Goal: Task Accomplishment & Management: Manage account settings

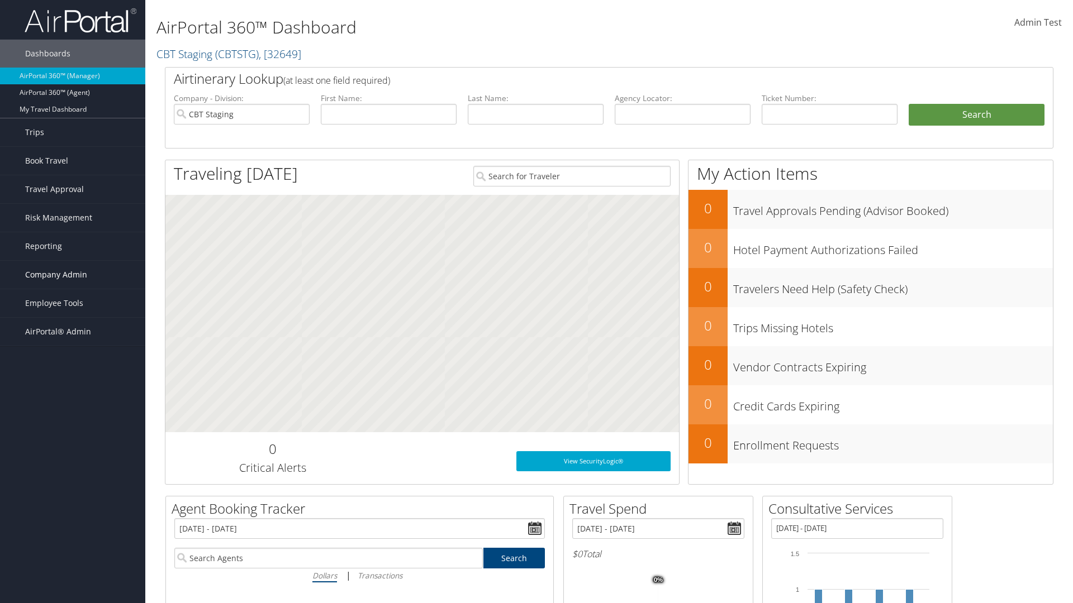
click at [73, 275] on span "Company Admin" at bounding box center [56, 275] width 62 height 28
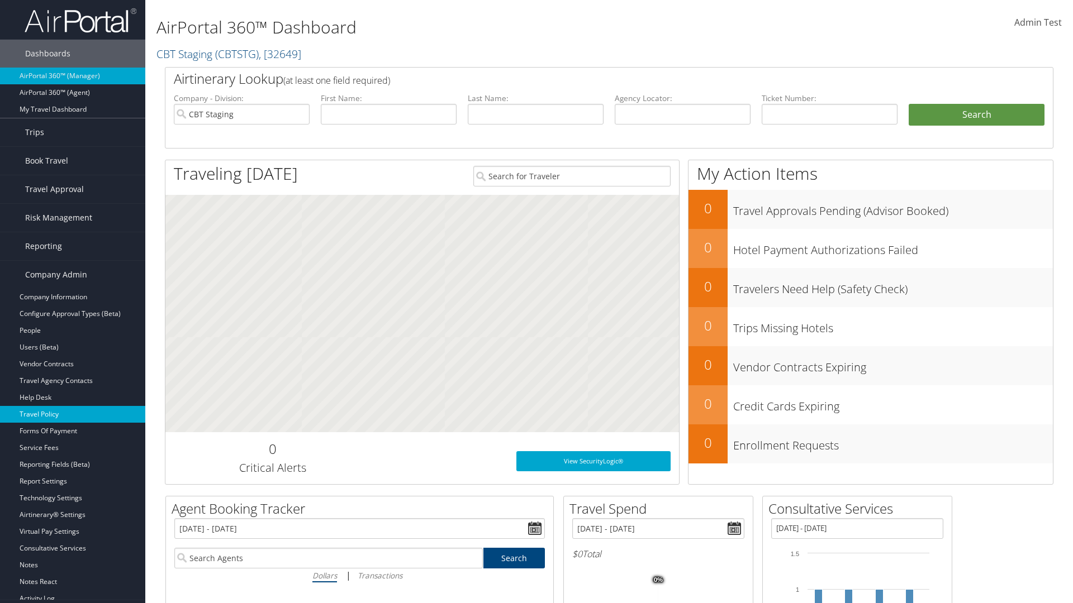
click at [73, 415] on link "Travel Policy" at bounding box center [72, 414] width 145 height 17
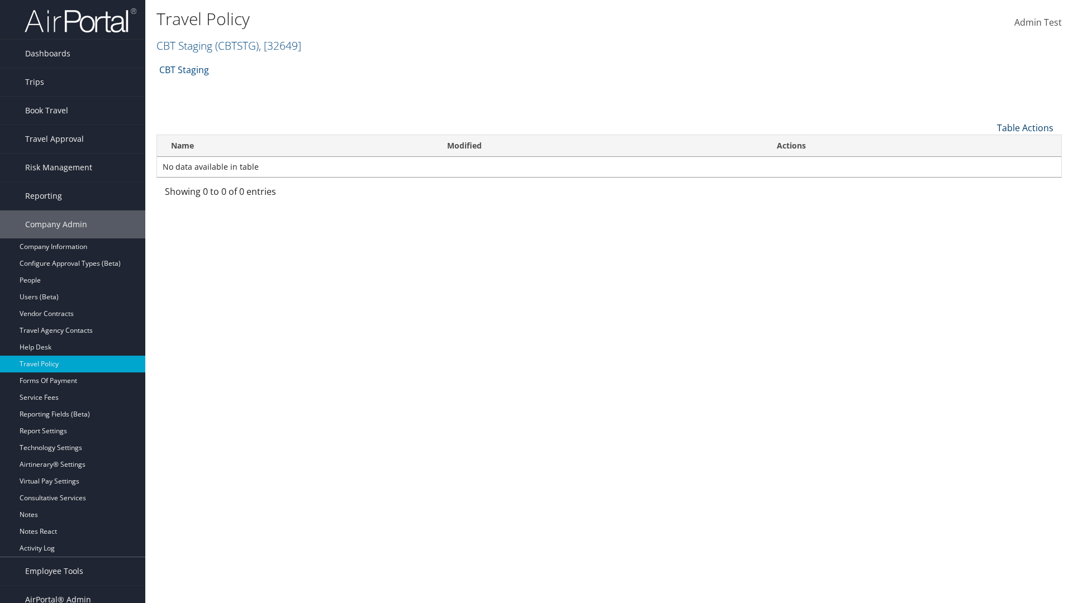
click at [1025, 127] on link "Table Actions" at bounding box center [1025, 128] width 56 height 12
click at [987, 145] on link "Add New Policy" at bounding box center [987, 145] width 147 height 19
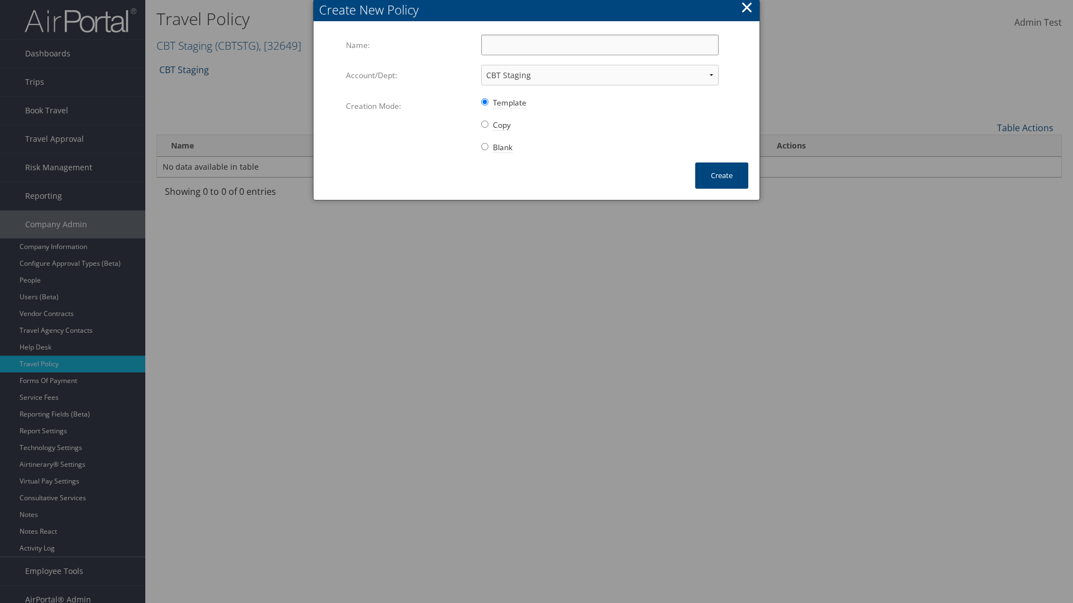
click at [600, 45] on input "Name:" at bounding box center [599, 45] width 237 height 21
type input "Auto Policy for 1479"
click at [721, 175] on button "Create" at bounding box center [721, 176] width 53 height 26
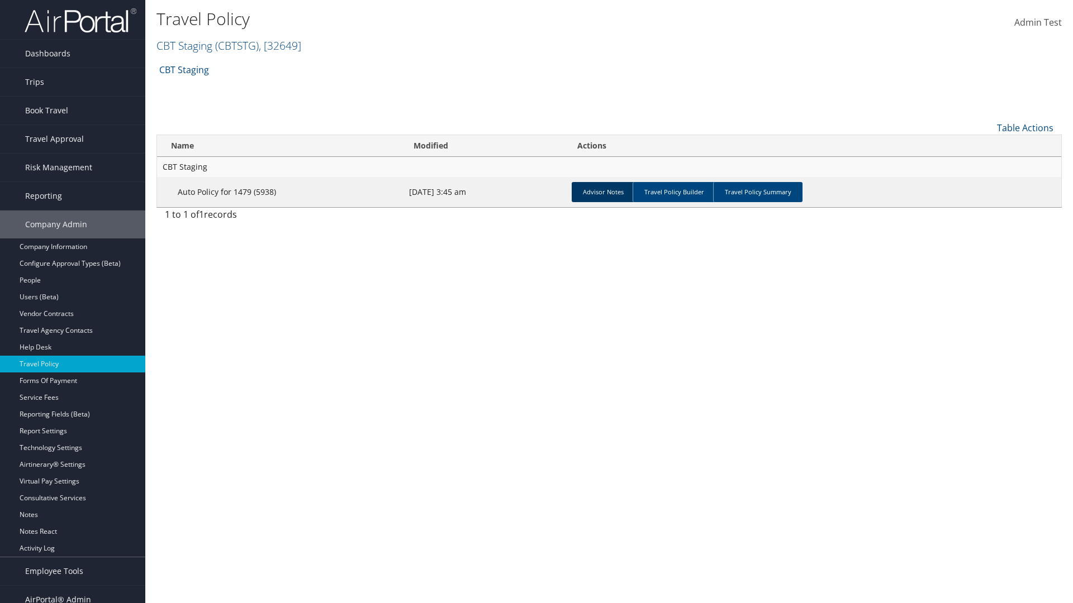
click at [603, 192] on link "Advisor Notes" at bounding box center [603, 192] width 63 height 20
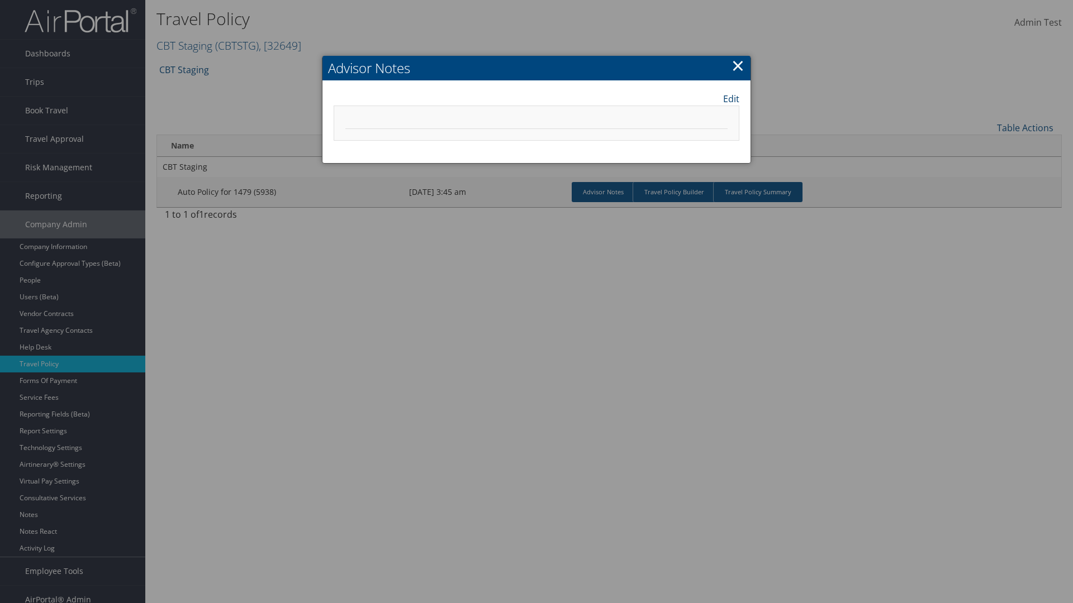
click at [731, 98] on link "Edit" at bounding box center [731, 98] width 16 height 13
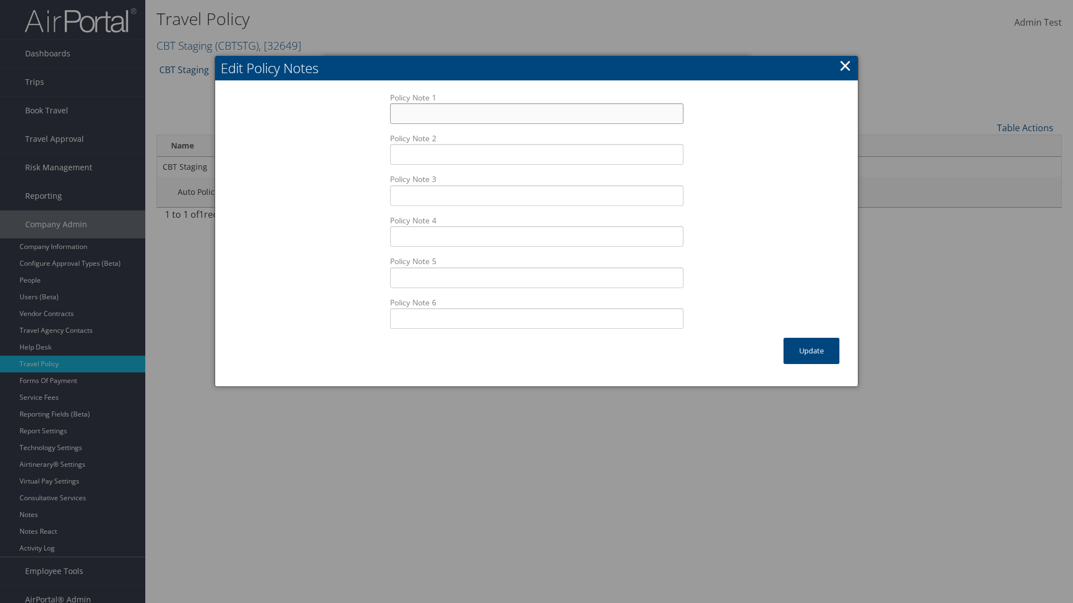
click at [536, 103] on input "Policy Note 1" at bounding box center [536, 113] width 293 height 21
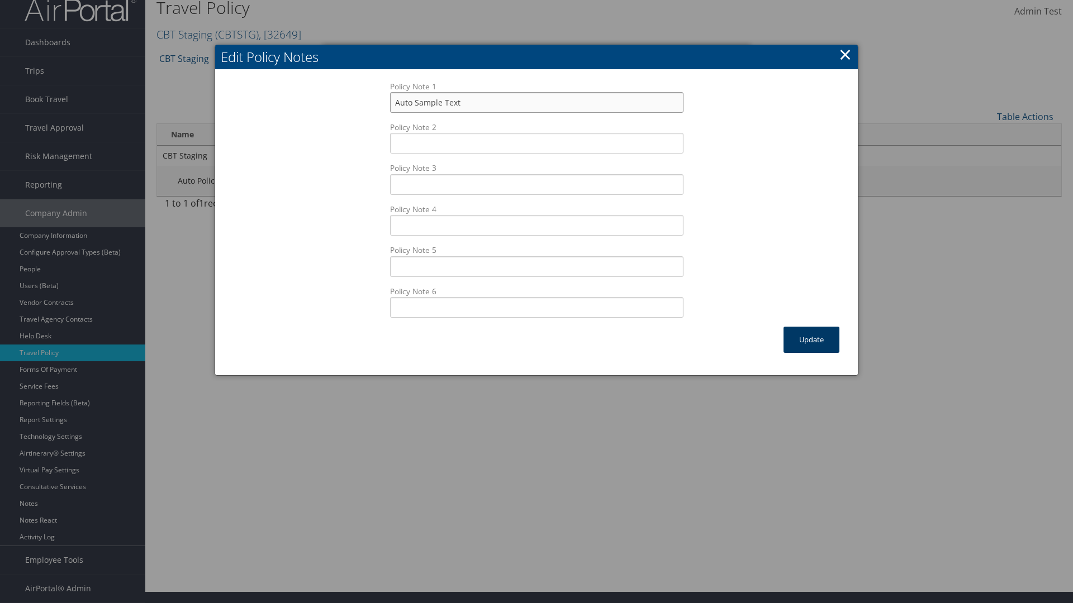
type input "Auto Sample Text"
click at [811, 340] on button "Update" at bounding box center [811, 340] width 56 height 26
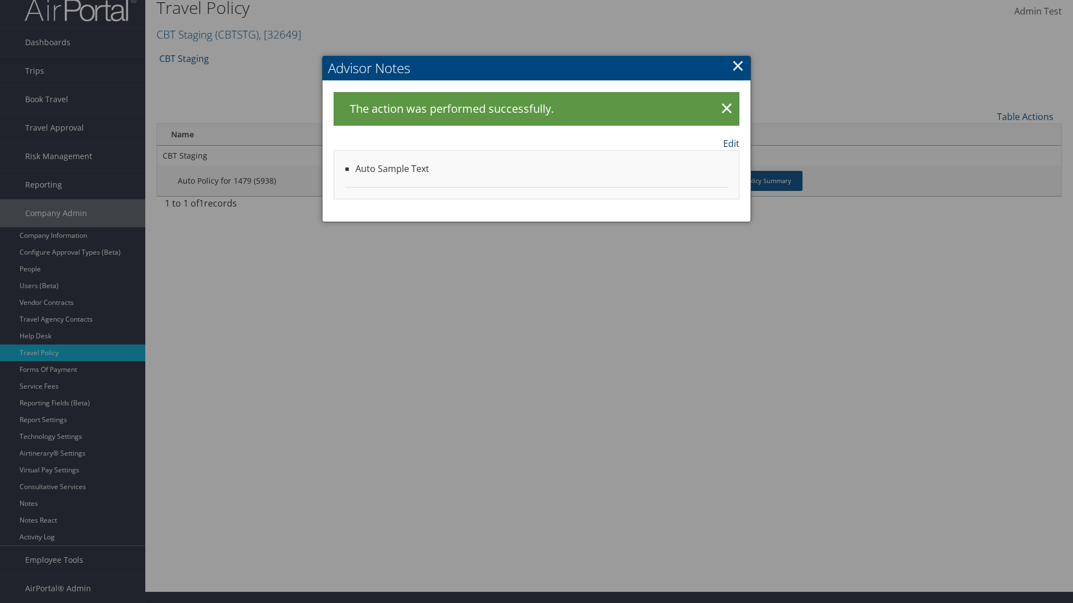
click at [731, 143] on link "Edit" at bounding box center [731, 143] width 16 height 13
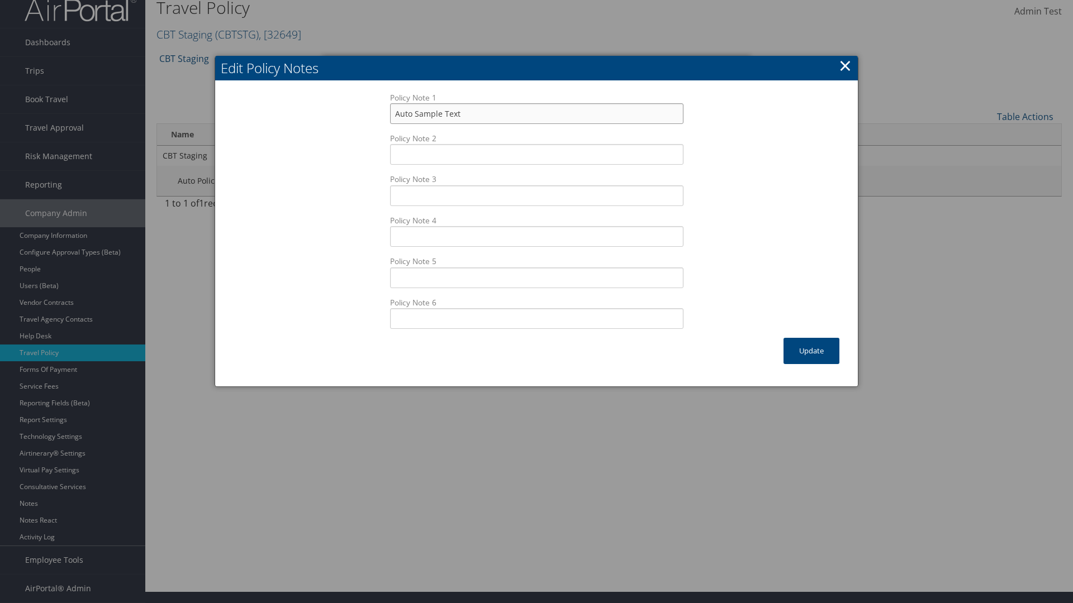
click at [536, 113] on input "Auto Sample Text" at bounding box center [536, 113] width 293 height 21
click at [811, 351] on button "Update" at bounding box center [811, 351] width 56 height 26
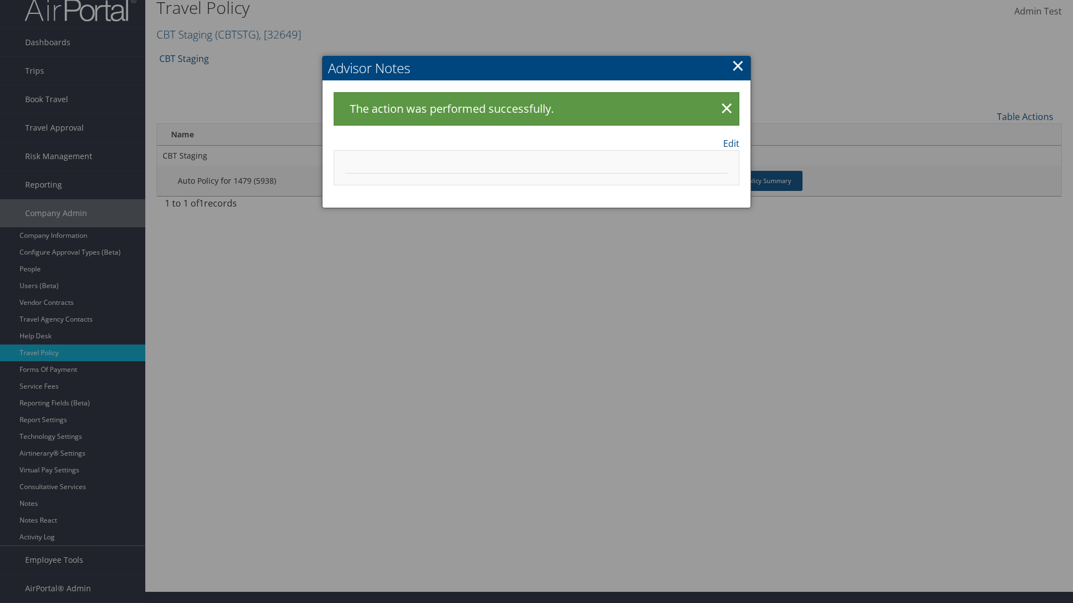
click at [738, 65] on link "×" at bounding box center [737, 65] width 13 height 22
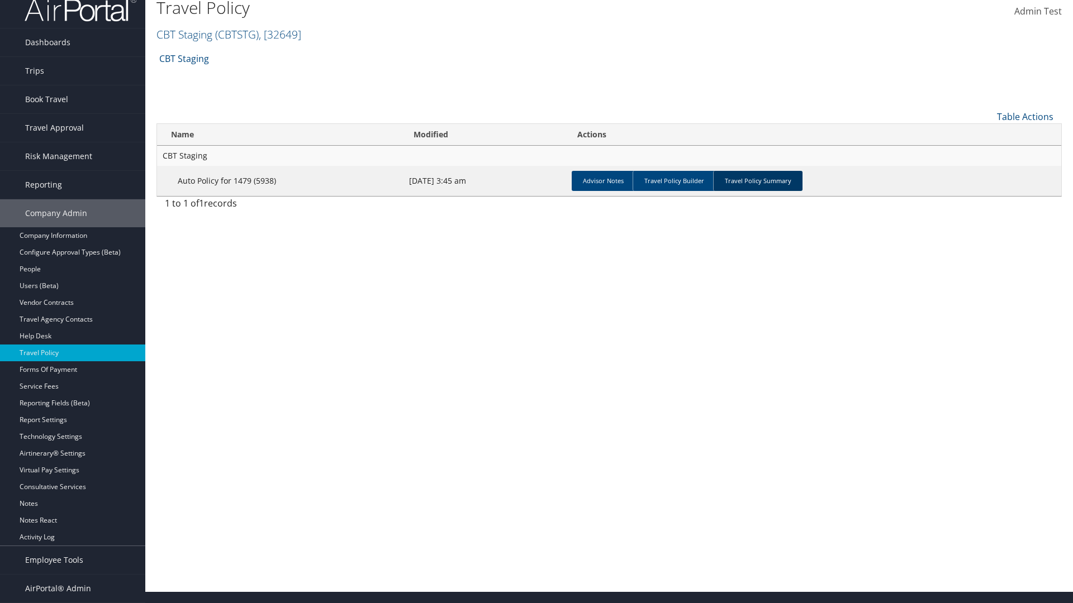
click at [758, 180] on link "Travel Policy Summary" at bounding box center [757, 181] width 89 height 20
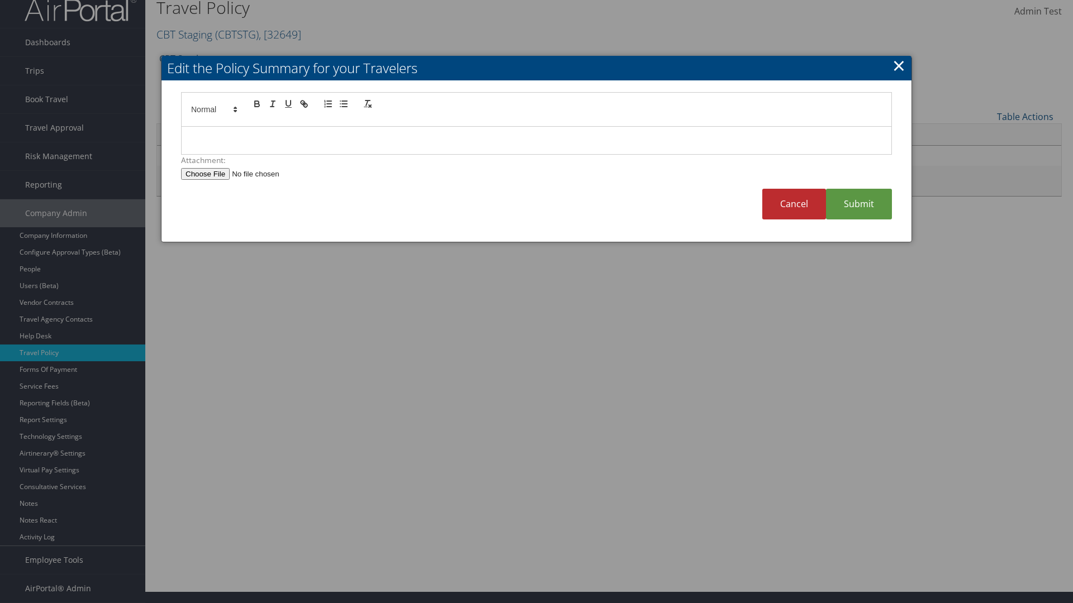
click at [536, 140] on p at bounding box center [536, 141] width 693 height 15
click at [859, 204] on link "Submit" at bounding box center [859, 204] width 66 height 31
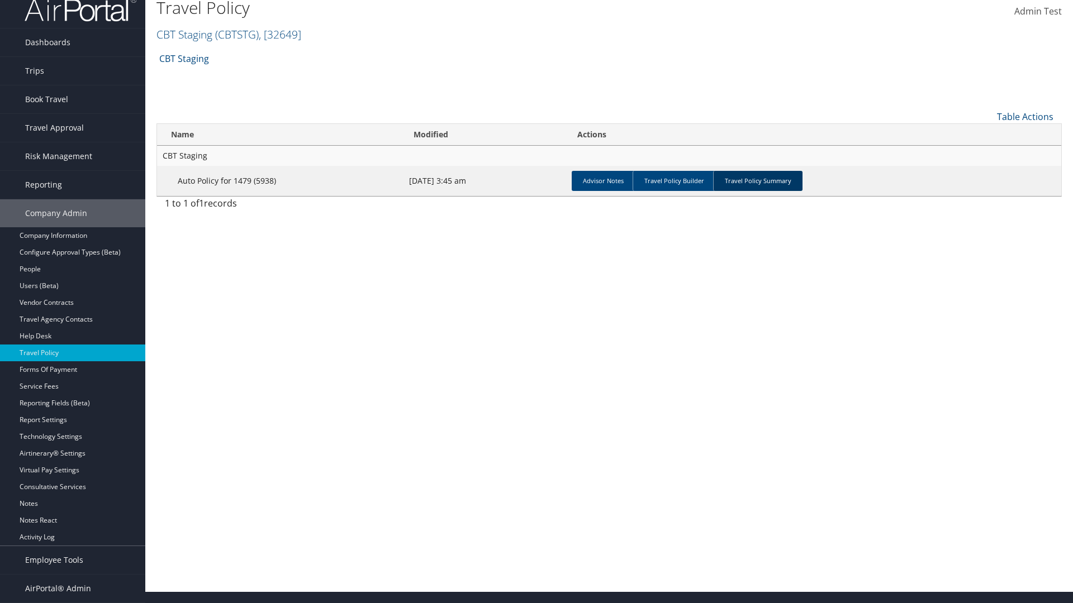
click at [758, 180] on link "Travel Policy Summary" at bounding box center [757, 181] width 89 height 20
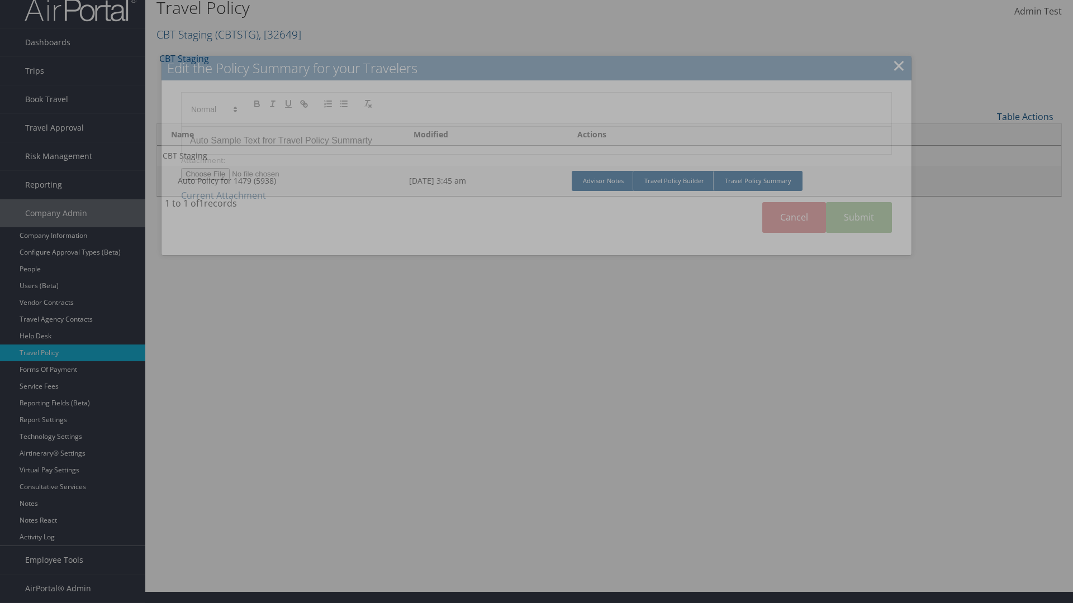
click at [536, 140] on p "Auto Sample Text fror Travel Policy Summarty" at bounding box center [536, 141] width 693 height 15
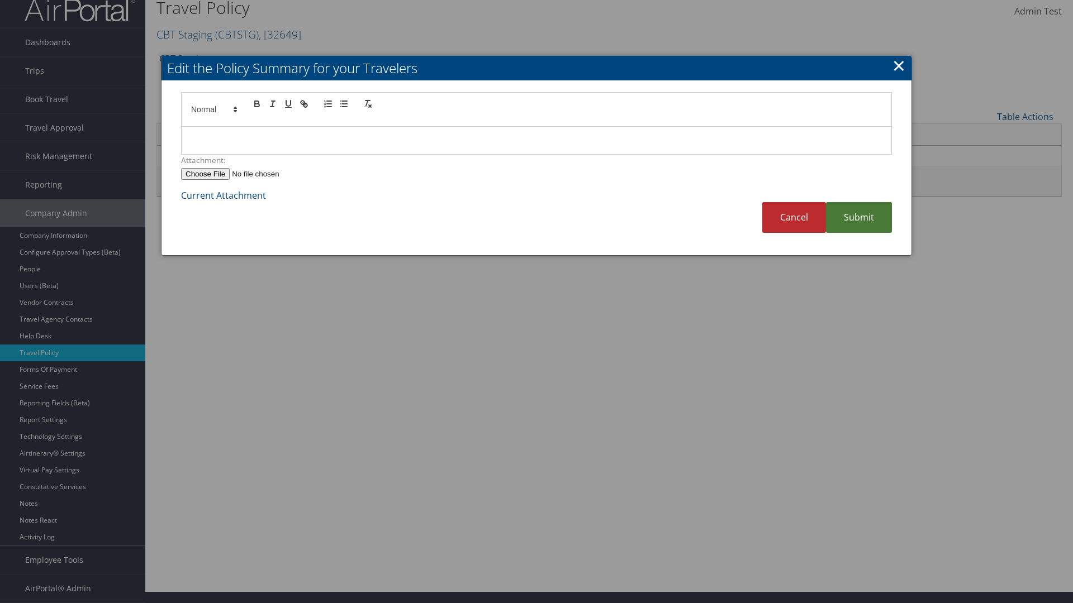
click at [859, 217] on link "Submit" at bounding box center [859, 217] width 66 height 31
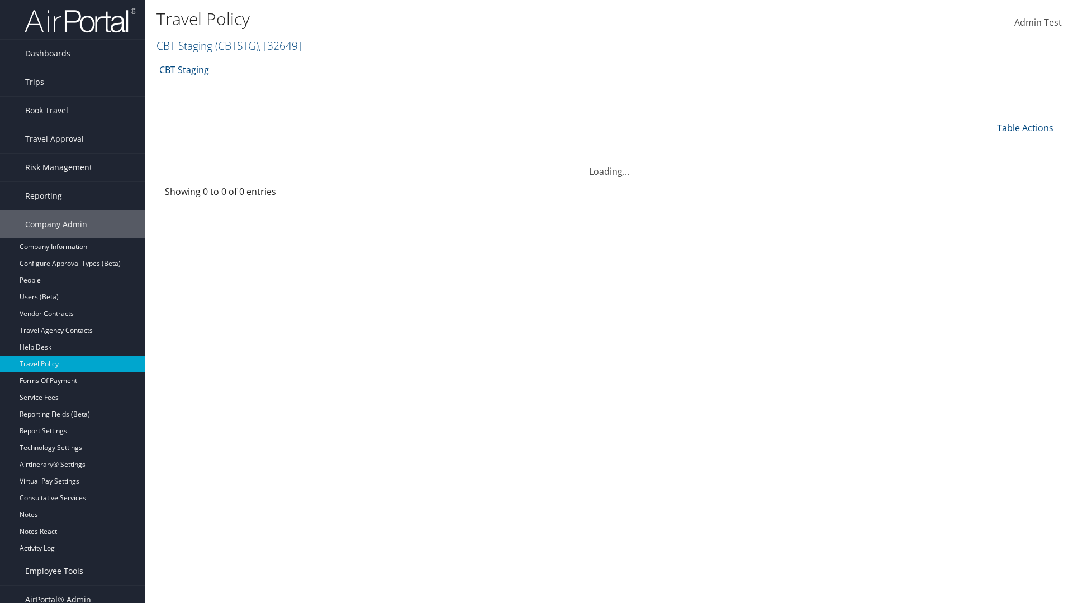
scroll to position [11, 0]
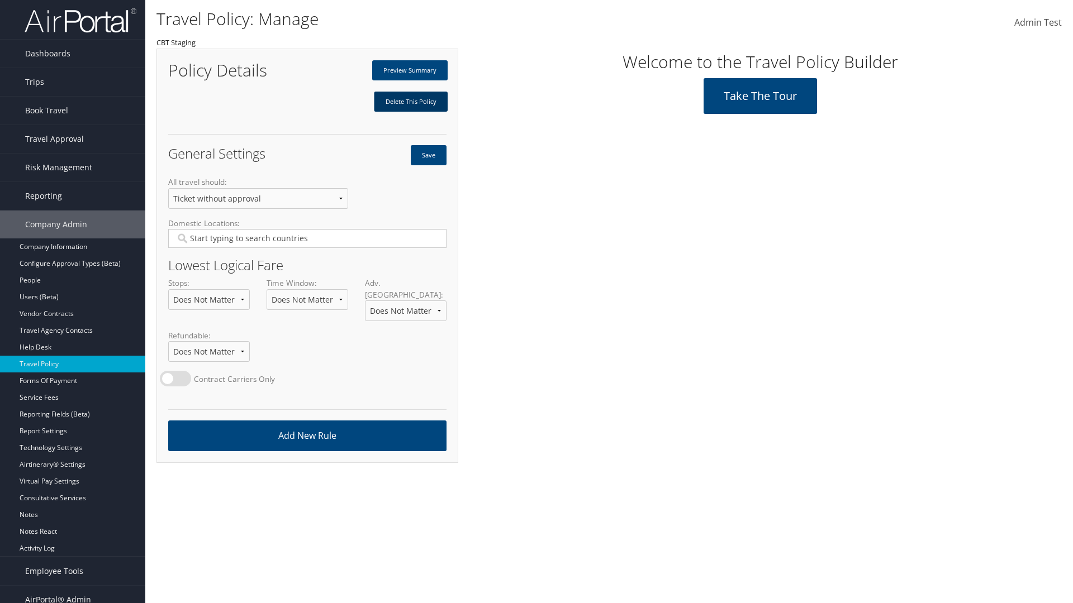
click at [410, 102] on link "Delete This Policy" at bounding box center [411, 102] width 74 height 20
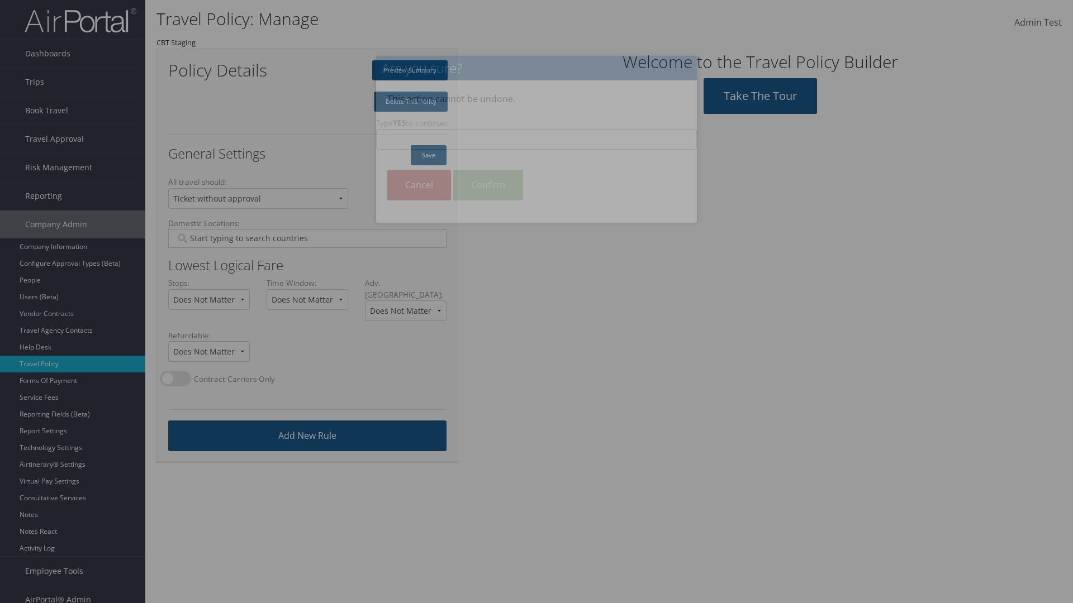
click at [536, 139] on input "Type YES to continue:" at bounding box center [536, 139] width 321 height 21
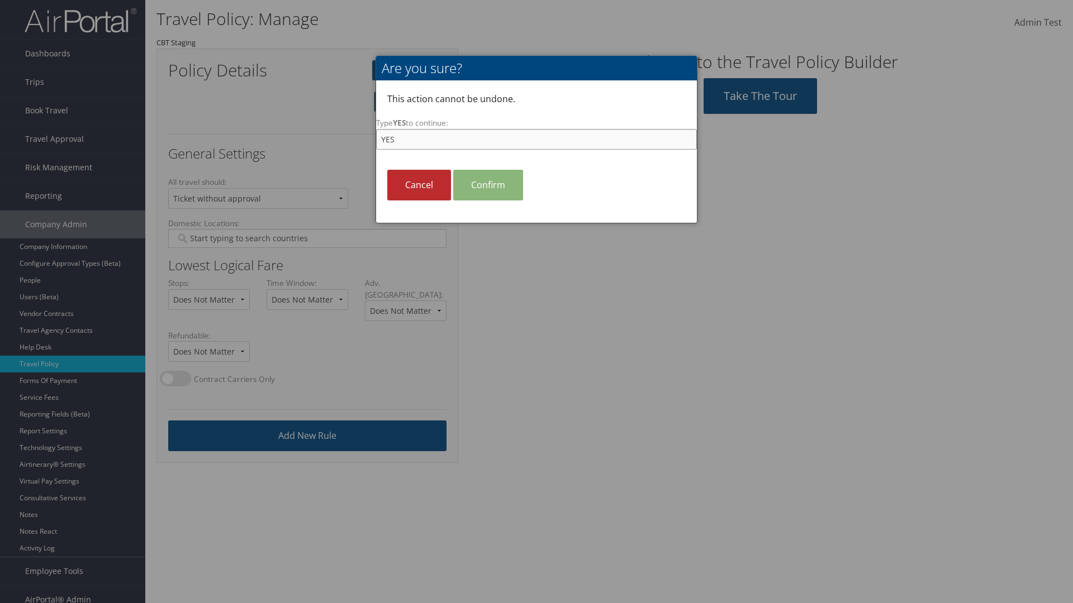
type input "YES"
click at [488, 185] on link "Confirm" at bounding box center [488, 185] width 70 height 31
